Goal: Task Accomplishment & Management: Use online tool/utility

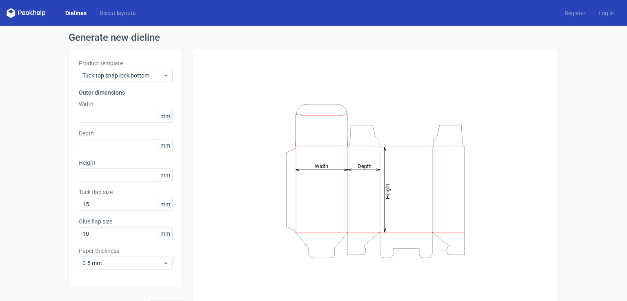
click at [168, 121] on span "mm" at bounding box center [165, 116] width 14 height 12
click at [165, 120] on span "mm" at bounding box center [165, 116] width 14 height 12
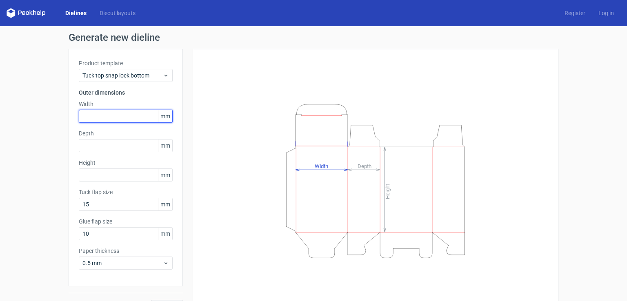
click at [142, 115] on input "text" at bounding box center [126, 116] width 94 height 13
type input "1524"
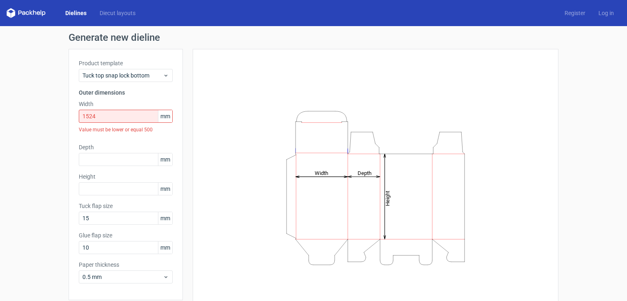
click at [167, 117] on span "mm" at bounding box center [165, 116] width 14 height 12
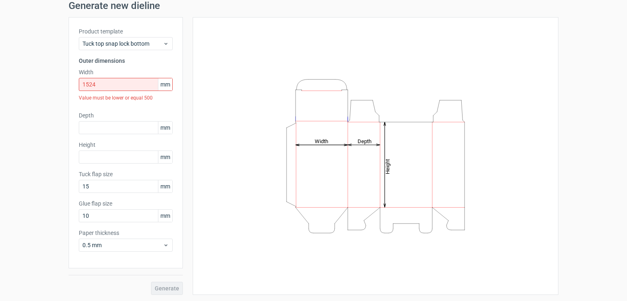
scroll to position [32, 0]
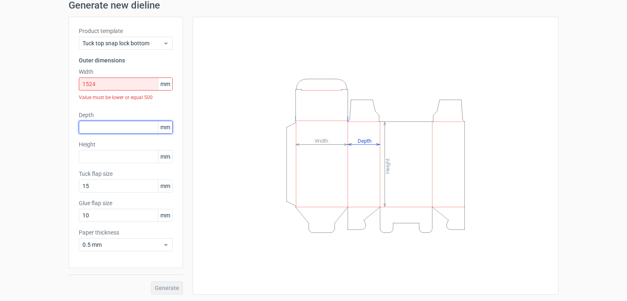
click at [111, 121] on input "text" at bounding box center [126, 127] width 94 height 13
click at [153, 42] on span "Tuck top snap lock bottom" at bounding box center [123, 43] width 80 height 8
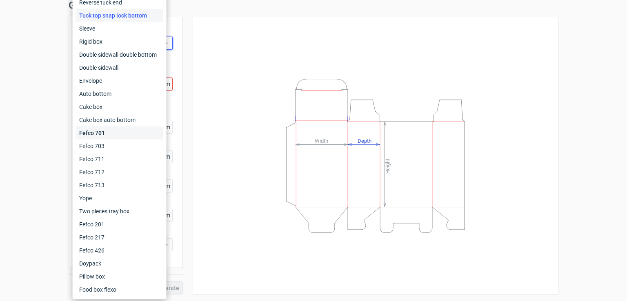
click at [134, 132] on div "Fefco 701" at bounding box center [119, 133] width 87 height 13
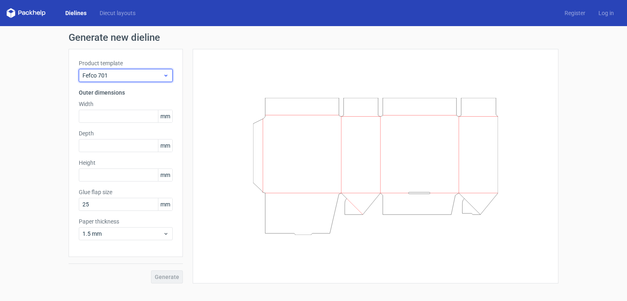
click at [125, 77] on span "Fefco 701" at bounding box center [123, 75] width 80 height 8
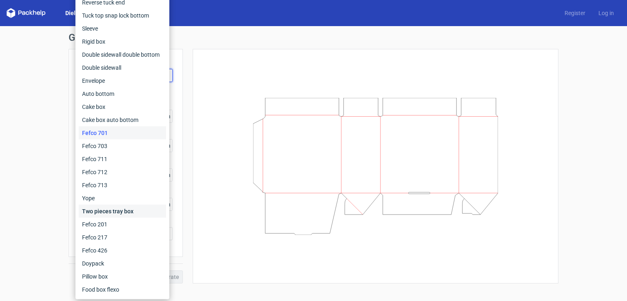
click at [121, 214] on div "Two pieces tray box" at bounding box center [122, 211] width 87 height 13
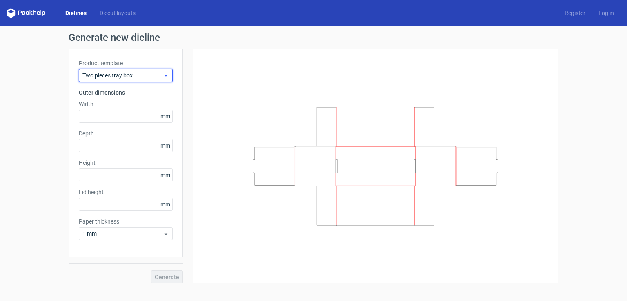
click at [117, 76] on span "Two pieces tray box" at bounding box center [123, 75] width 80 height 8
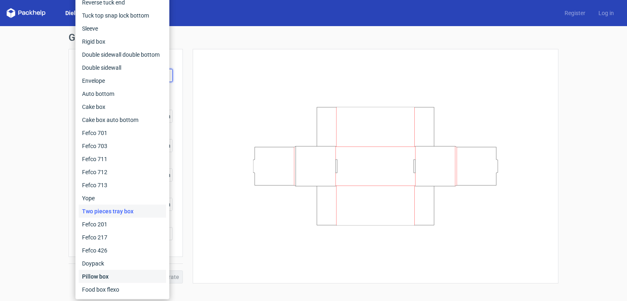
click at [113, 278] on div "Pillow box" at bounding box center [122, 276] width 87 height 13
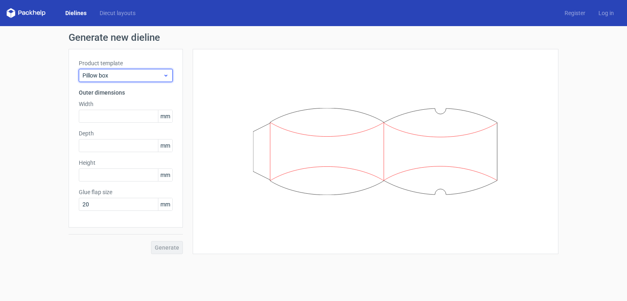
click at [146, 72] on span "Pillow box" at bounding box center [123, 75] width 80 height 8
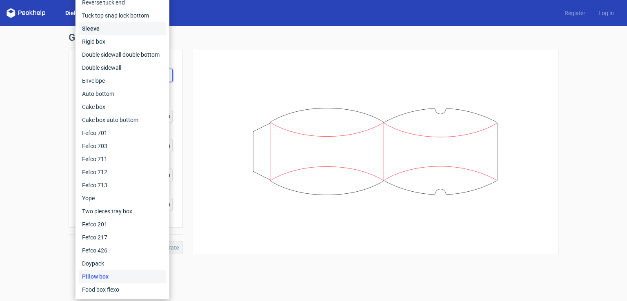
click at [120, 25] on div "Sleeve" at bounding box center [122, 28] width 87 height 13
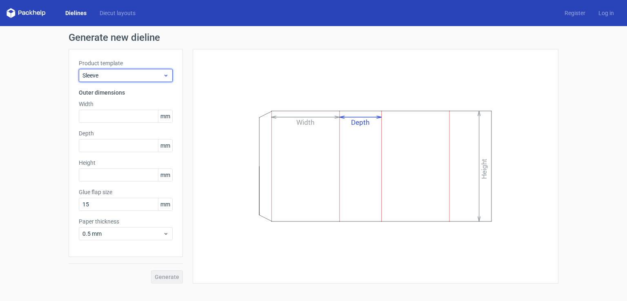
click at [148, 76] on span "Sleeve" at bounding box center [123, 75] width 80 height 8
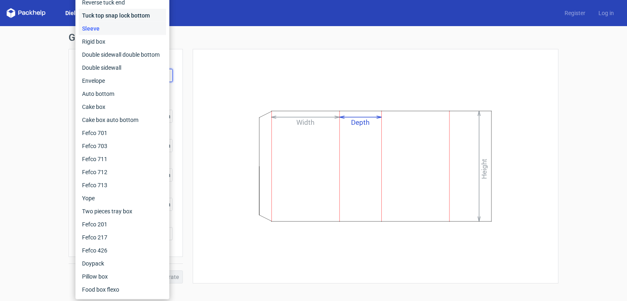
click at [110, 14] on div "Tuck top snap lock bottom" at bounding box center [122, 15] width 87 height 13
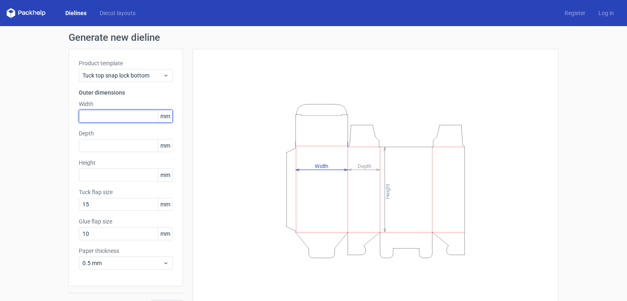
click at [91, 119] on input "text" at bounding box center [126, 116] width 94 height 13
type input "152"
type input "25"
type input "135"
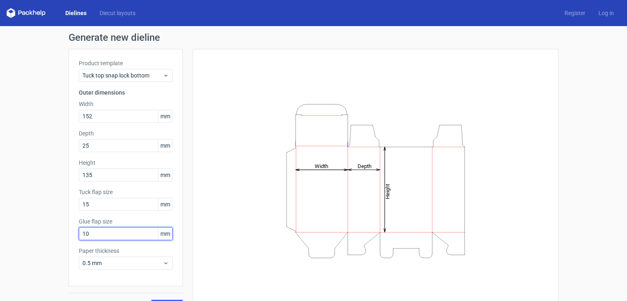
click at [105, 237] on input "10" at bounding box center [126, 234] width 94 height 13
click at [134, 260] on span "0.5 mm" at bounding box center [123, 263] width 80 height 8
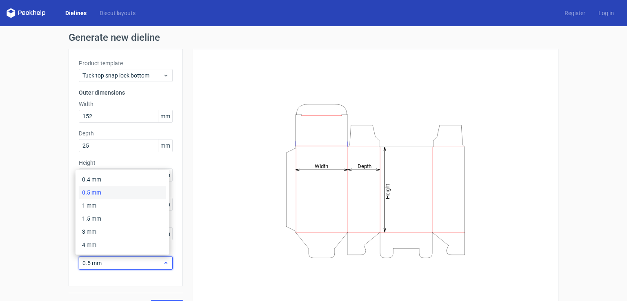
click at [134, 260] on span "0.5 mm" at bounding box center [123, 263] width 80 height 8
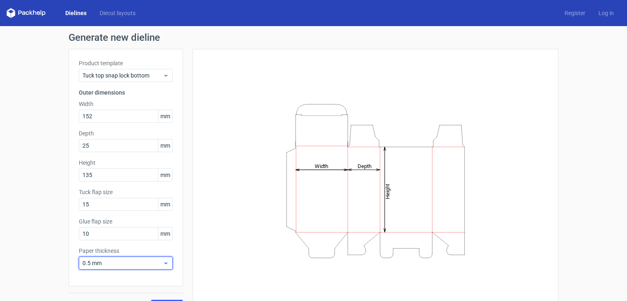
scroll to position [18, 0]
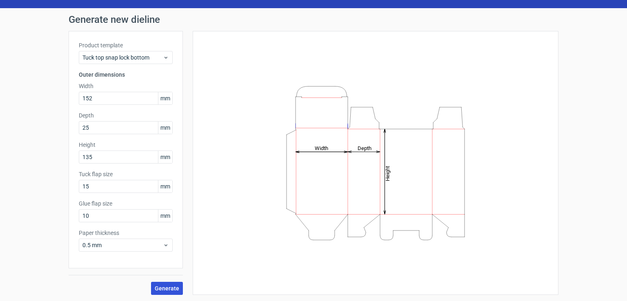
click at [170, 288] on span "Generate" at bounding box center [167, 289] width 25 height 6
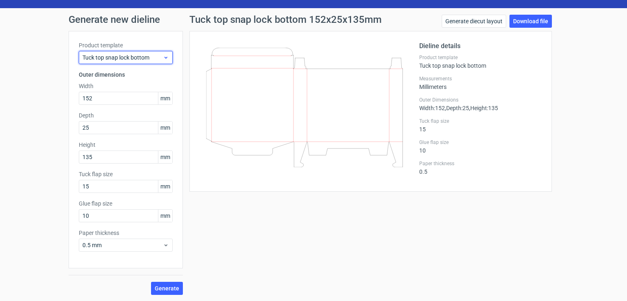
click at [167, 61] on div "Tuck top snap lock bottom" at bounding box center [126, 57] width 94 height 13
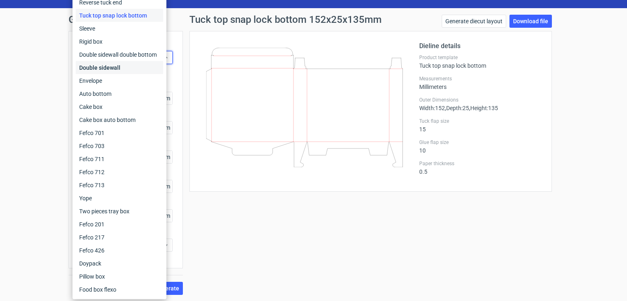
click at [129, 65] on div "Double sidewall" at bounding box center [119, 67] width 87 height 13
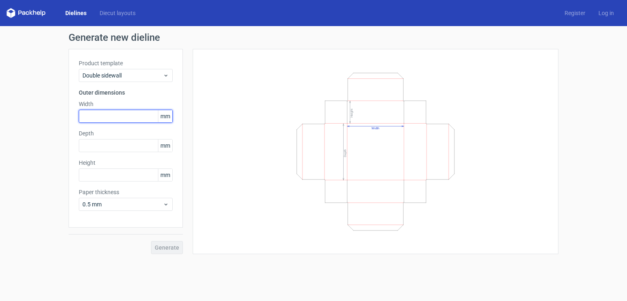
click at [88, 113] on input "text" at bounding box center [126, 116] width 94 height 13
type input "135"
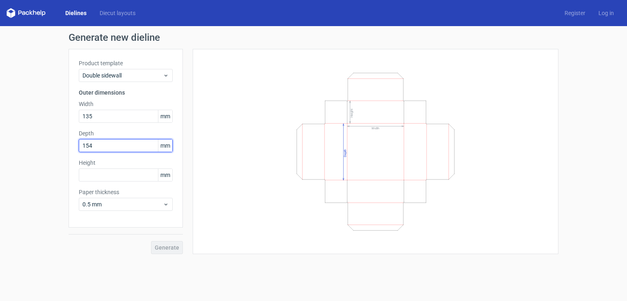
type input "154"
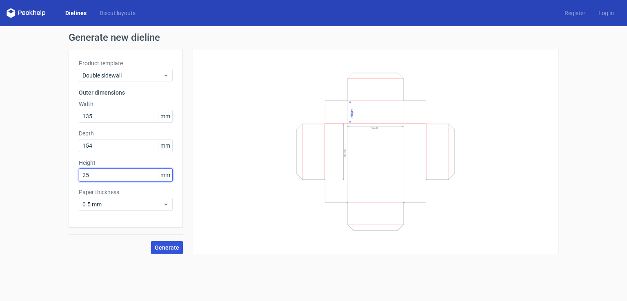
type input "25"
click at [165, 249] on span "Generate" at bounding box center [167, 248] width 25 height 6
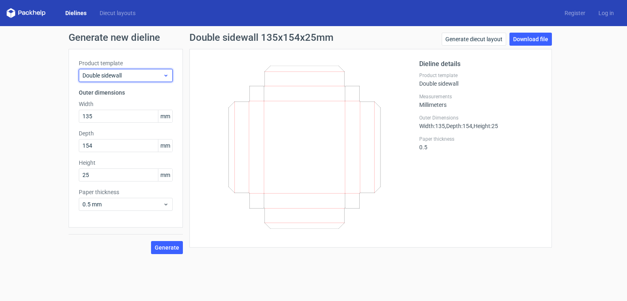
click at [139, 79] on span "Double sidewall" at bounding box center [123, 75] width 80 height 8
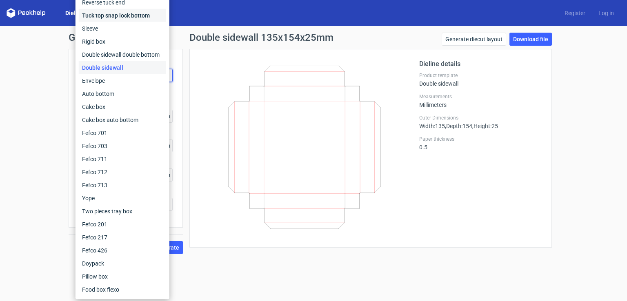
click at [103, 18] on div "Tuck top snap lock bottom" at bounding box center [122, 15] width 87 height 13
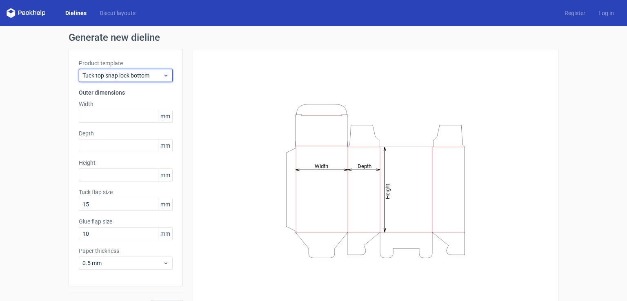
click at [152, 79] on span "Tuck top snap lock bottom" at bounding box center [123, 75] width 80 height 8
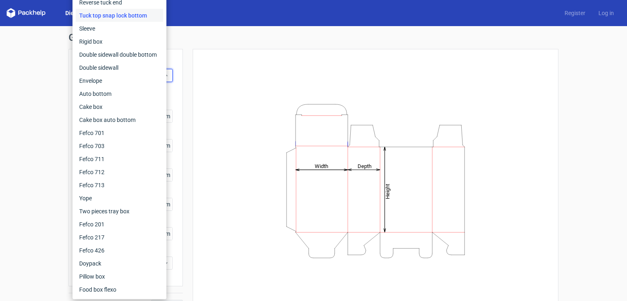
click at [121, 18] on div "Tuck top snap lock bottom" at bounding box center [119, 15] width 87 height 13
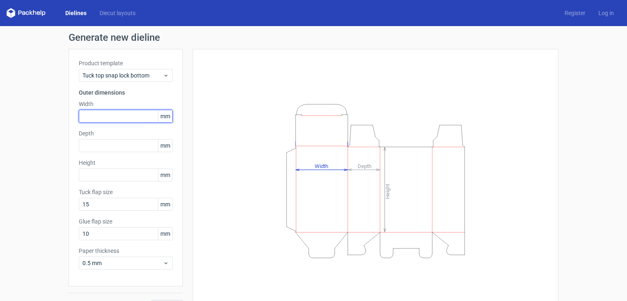
click at [112, 119] on input "text" at bounding box center [126, 116] width 94 height 13
type input "154"
type input "25"
type input "135"
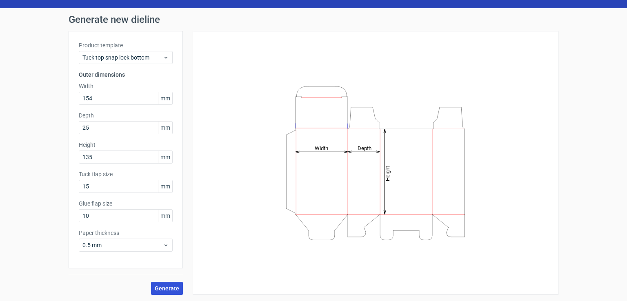
click at [160, 288] on span "Generate" at bounding box center [167, 289] width 25 height 6
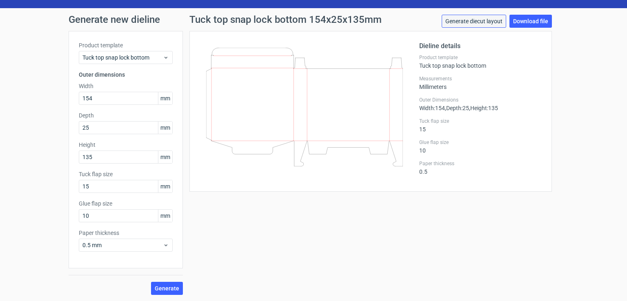
click at [471, 24] on link "Generate diecut layout" at bounding box center [474, 21] width 65 height 13
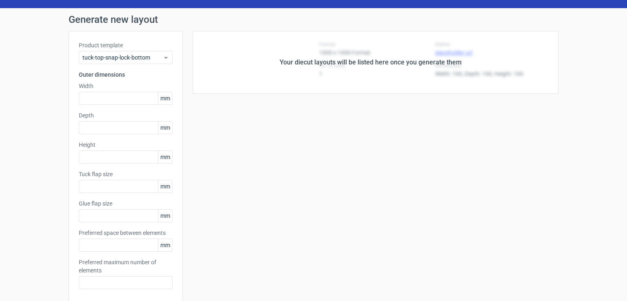
type input "154"
type input "25"
type input "135"
type input "15"
type input "10"
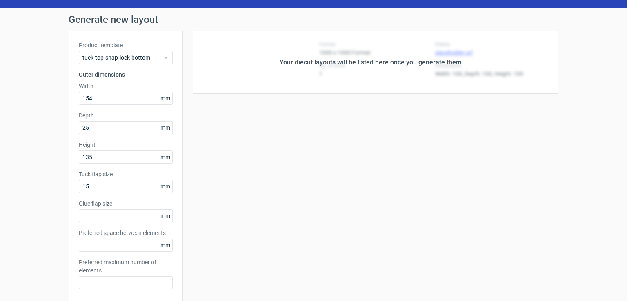
type input "5"
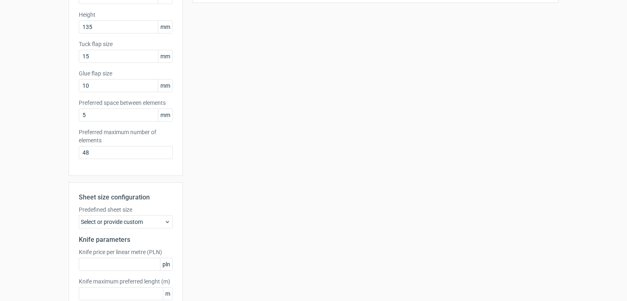
scroll to position [163, 0]
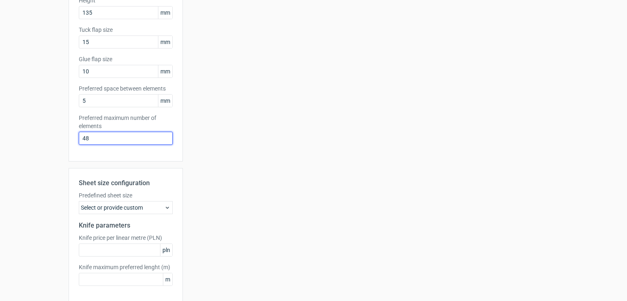
click at [106, 141] on input "48" at bounding box center [126, 138] width 94 height 13
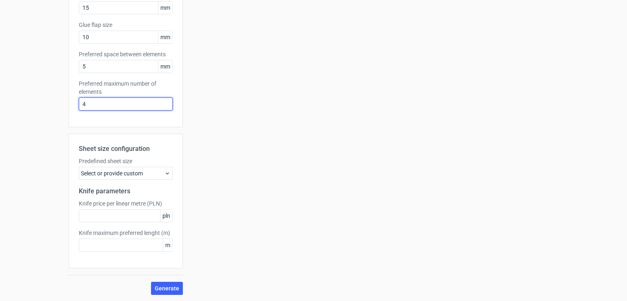
type input "4"
click at [152, 174] on div "Select or provide custom" at bounding box center [126, 173] width 94 height 13
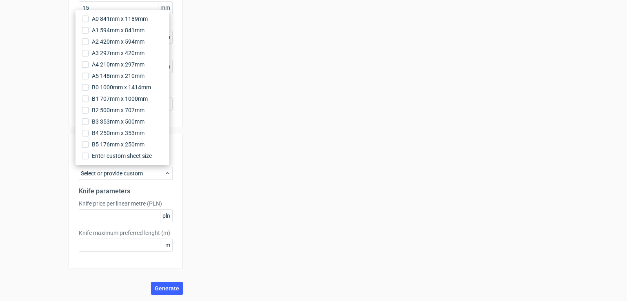
click at [152, 174] on div "Select or provide custom" at bounding box center [126, 173] width 94 height 13
click at [198, 180] on div "Your diecut layouts will be listed here once you generate them Height Depth Wid…" at bounding box center [371, 73] width 376 height 443
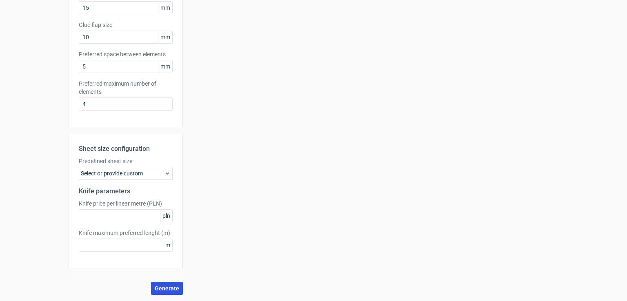
click at [163, 287] on span "Generate" at bounding box center [167, 289] width 25 height 6
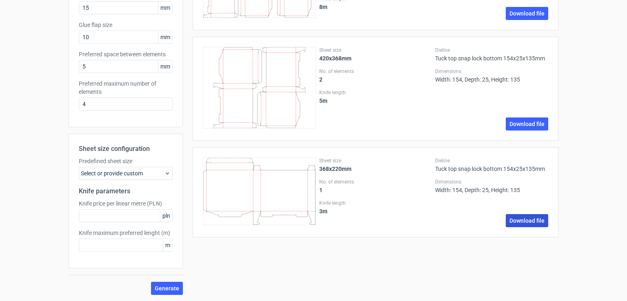
click at [516, 219] on link "Download file" at bounding box center [527, 220] width 42 height 13
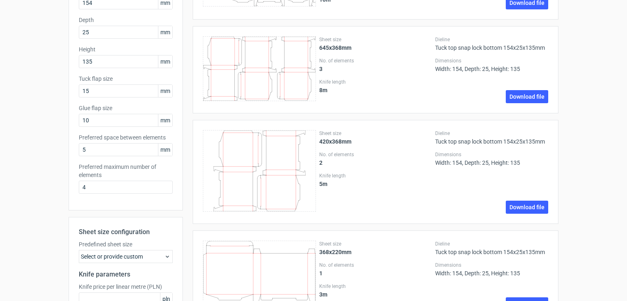
scroll to position [110, 0]
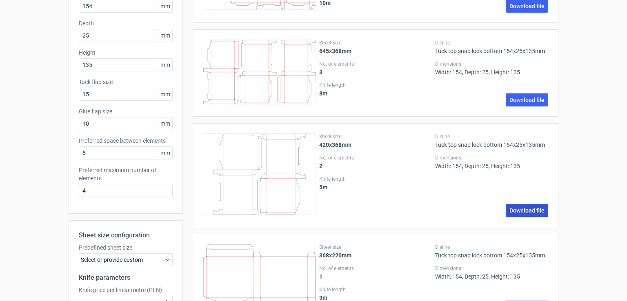
click at [519, 207] on link "Download file" at bounding box center [527, 210] width 42 height 13
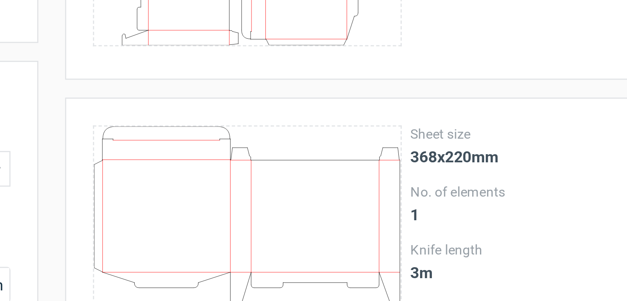
scroll to position [178, 0]
